Goal: Browse casually

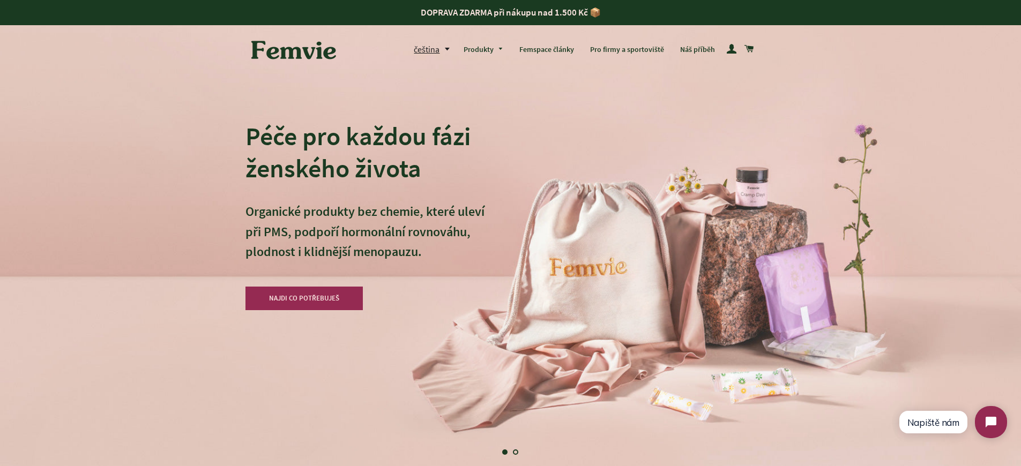
click at [537, 176] on div "Péče pro každou fázi ženského života Organické produkty bez chemie, které uleví…" at bounding box center [511, 233] width 531 height 466
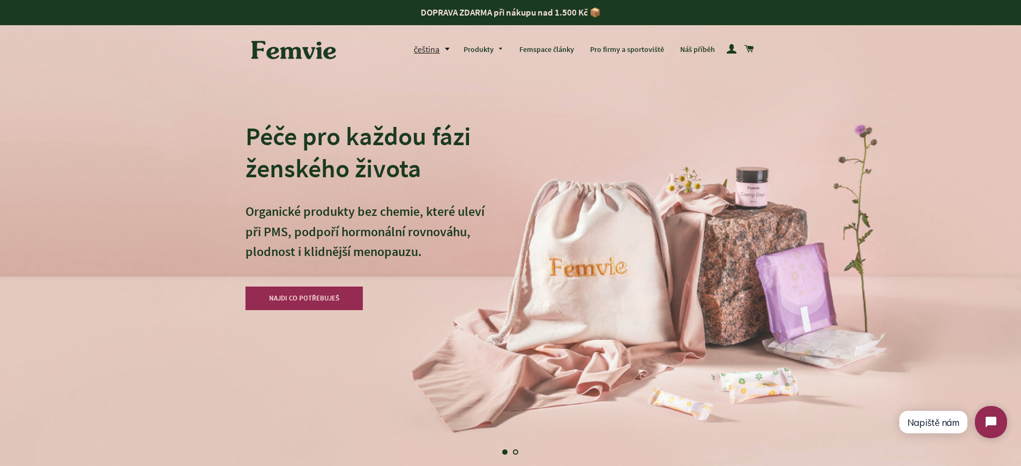
click at [537, 176] on div "Péče pro každou fázi ženského života Organické produkty bez chemie, které uleví…" at bounding box center [511, 233] width 531 height 466
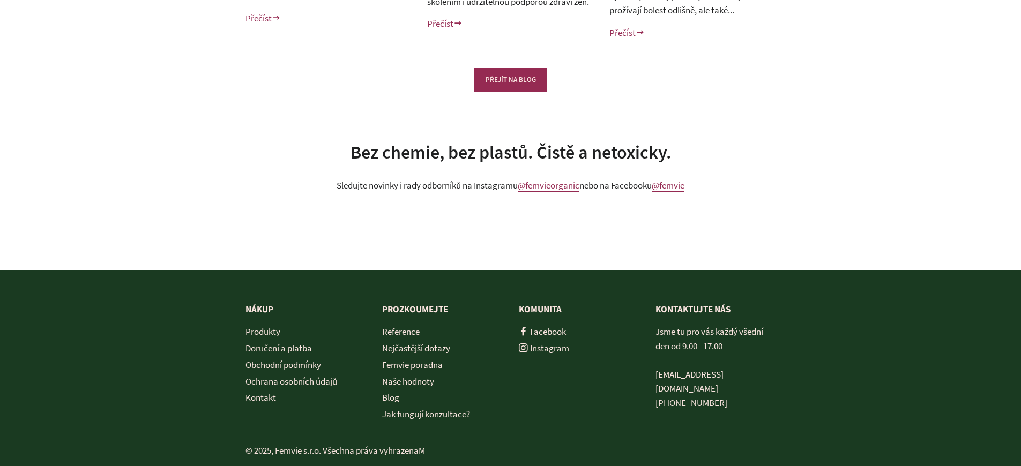
click at [510, 193] on p "Sledujte novinky i rady odborníků na Instagramu @femvieorganic nebo na Facebook…" at bounding box center [511, 186] width 531 height 14
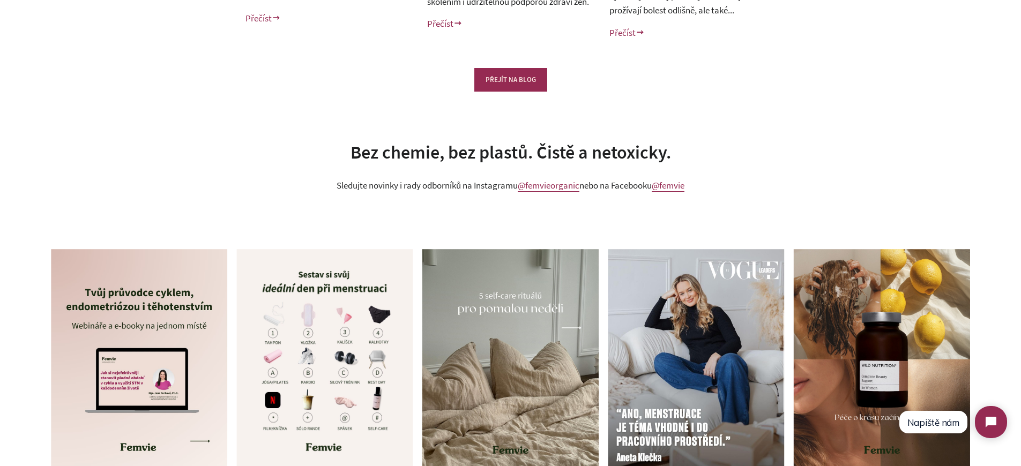
scroll to position [0, 0]
